Goal: Information Seeking & Learning: Learn about a topic

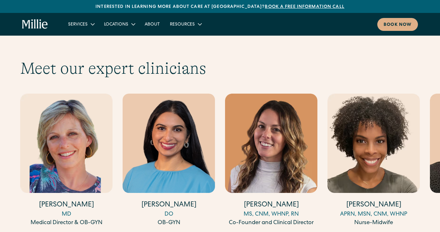
scroll to position [1922, 0]
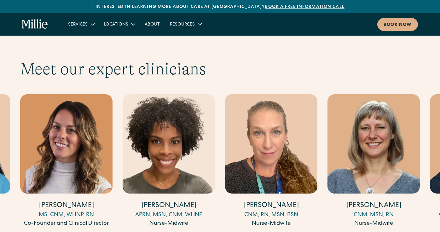
click at [85, 133] on img "3 / 17" at bounding box center [66, 144] width 92 height 100
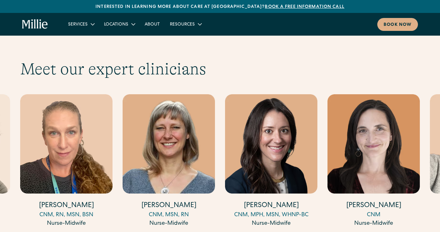
click at [282, 126] on img "7 / 17" at bounding box center [271, 144] width 92 height 100
